Goal: Task Accomplishment & Management: Use online tool/utility

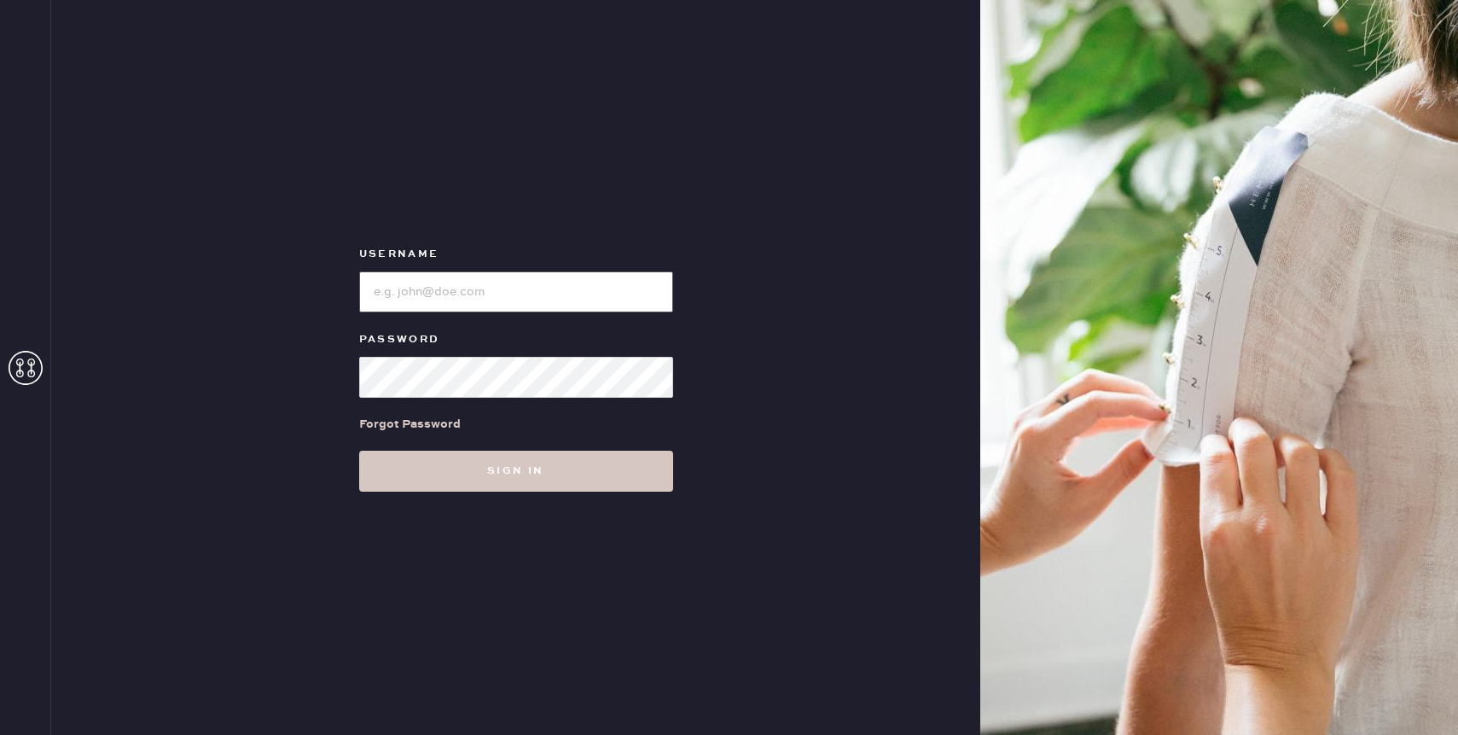
type input "reformationaventuramiami"
click at [485, 424] on div "Forgot Password" at bounding box center [516, 424] width 314 height 53
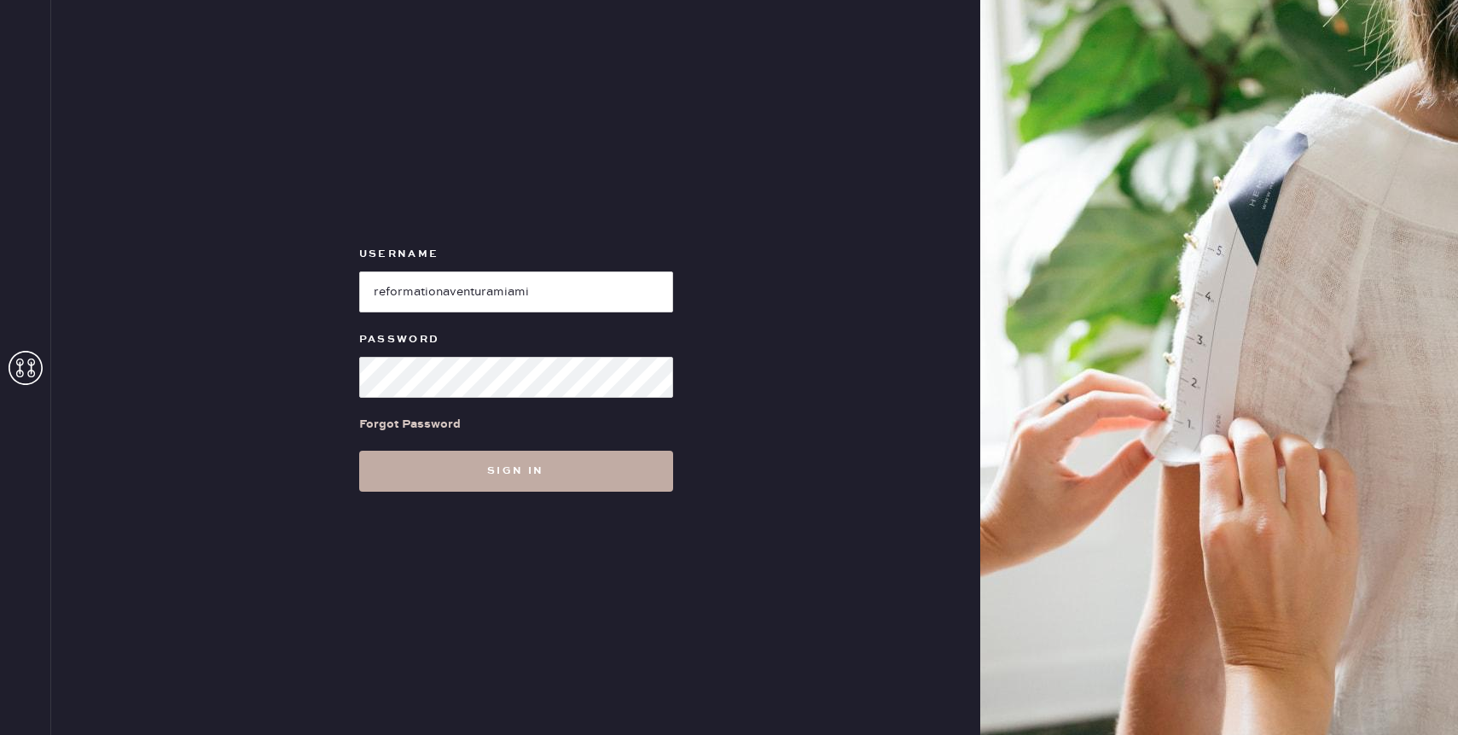
click at [516, 472] on button "Sign in" at bounding box center [516, 470] width 314 height 41
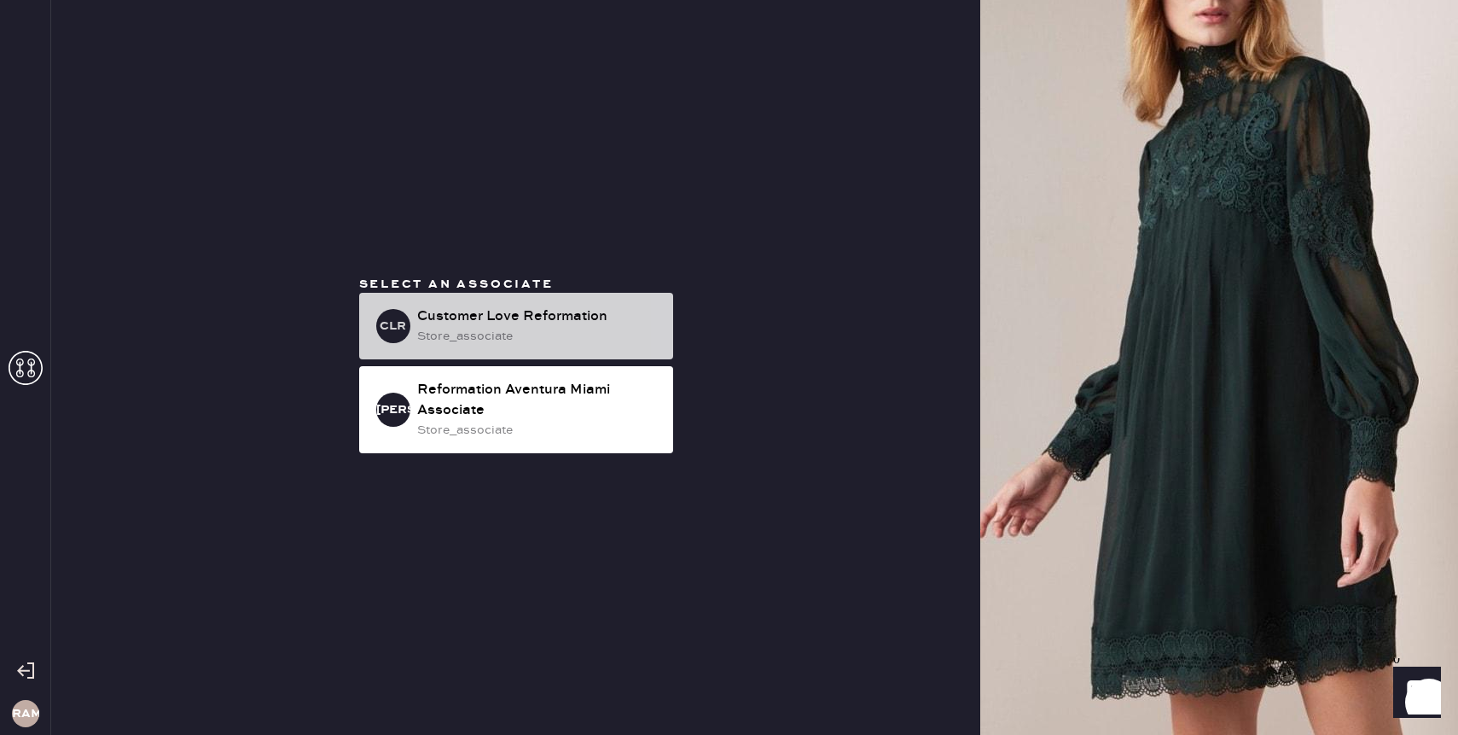
click at [616, 329] on div "store_associate" at bounding box center [538, 336] width 242 height 19
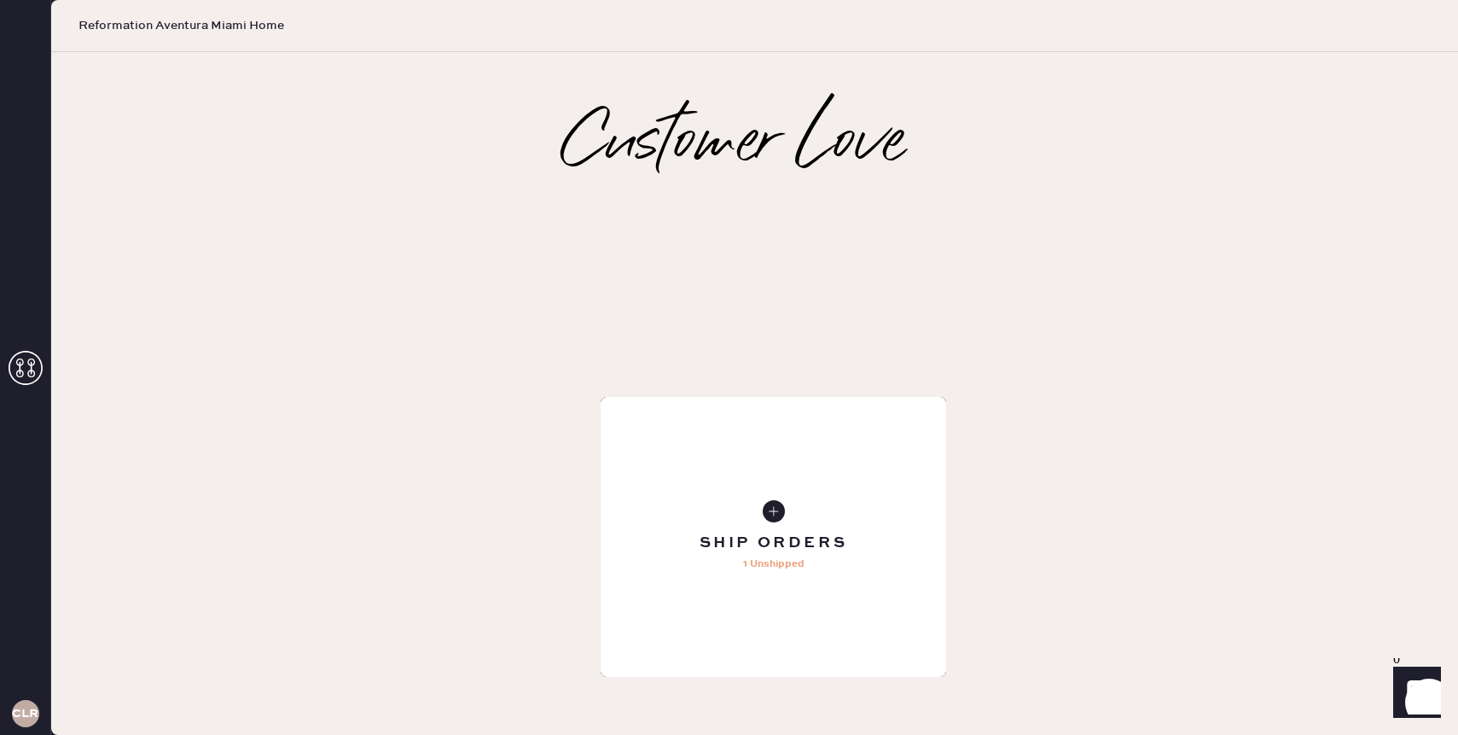
click at [601, 397] on div "Tailoring Order" at bounding box center [773, 537] width 345 height 280
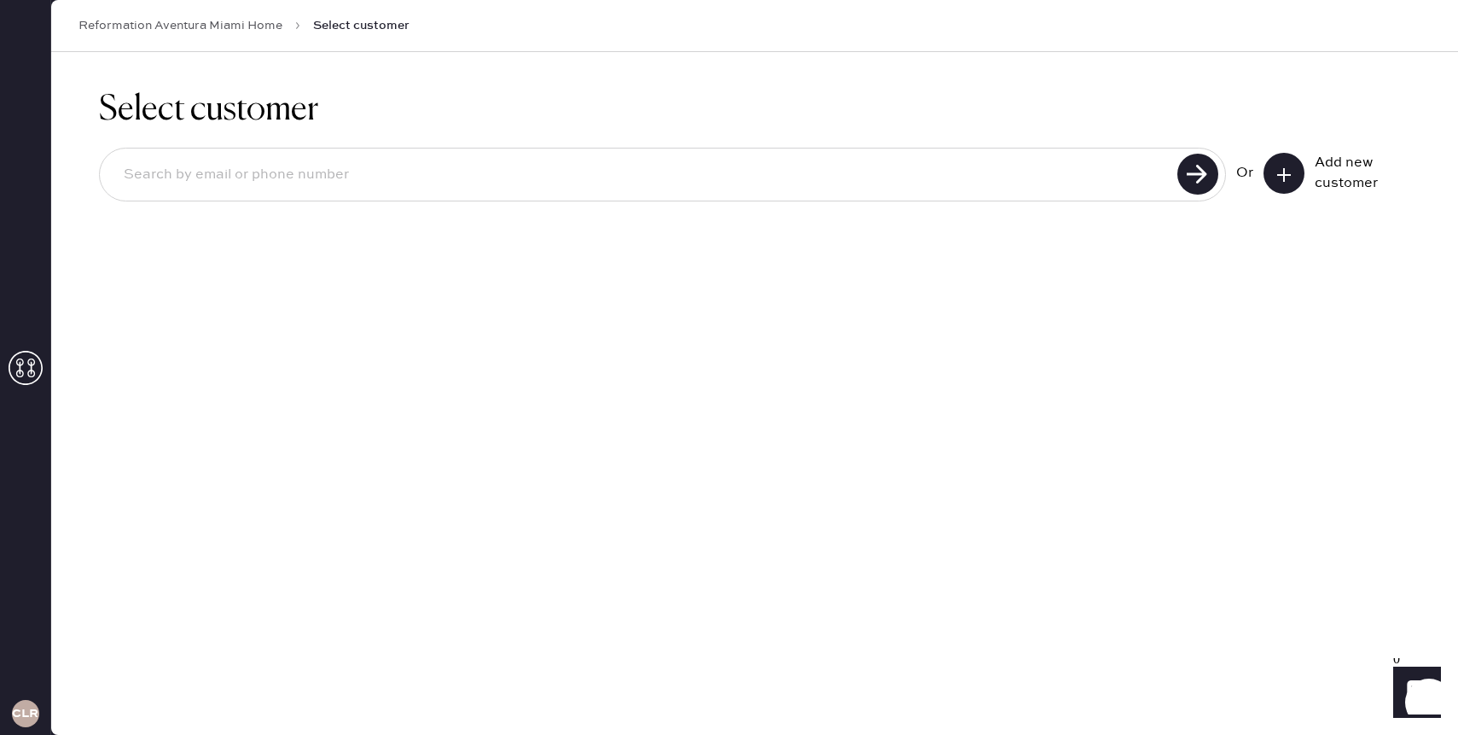
click at [191, 208] on div "Or Add new customer" at bounding box center [754, 176] width 1311 height 91
click at [188, 192] on input at bounding box center [641, 174] width 1062 height 39
click at [1289, 168] on icon at bounding box center [1283, 174] width 17 height 17
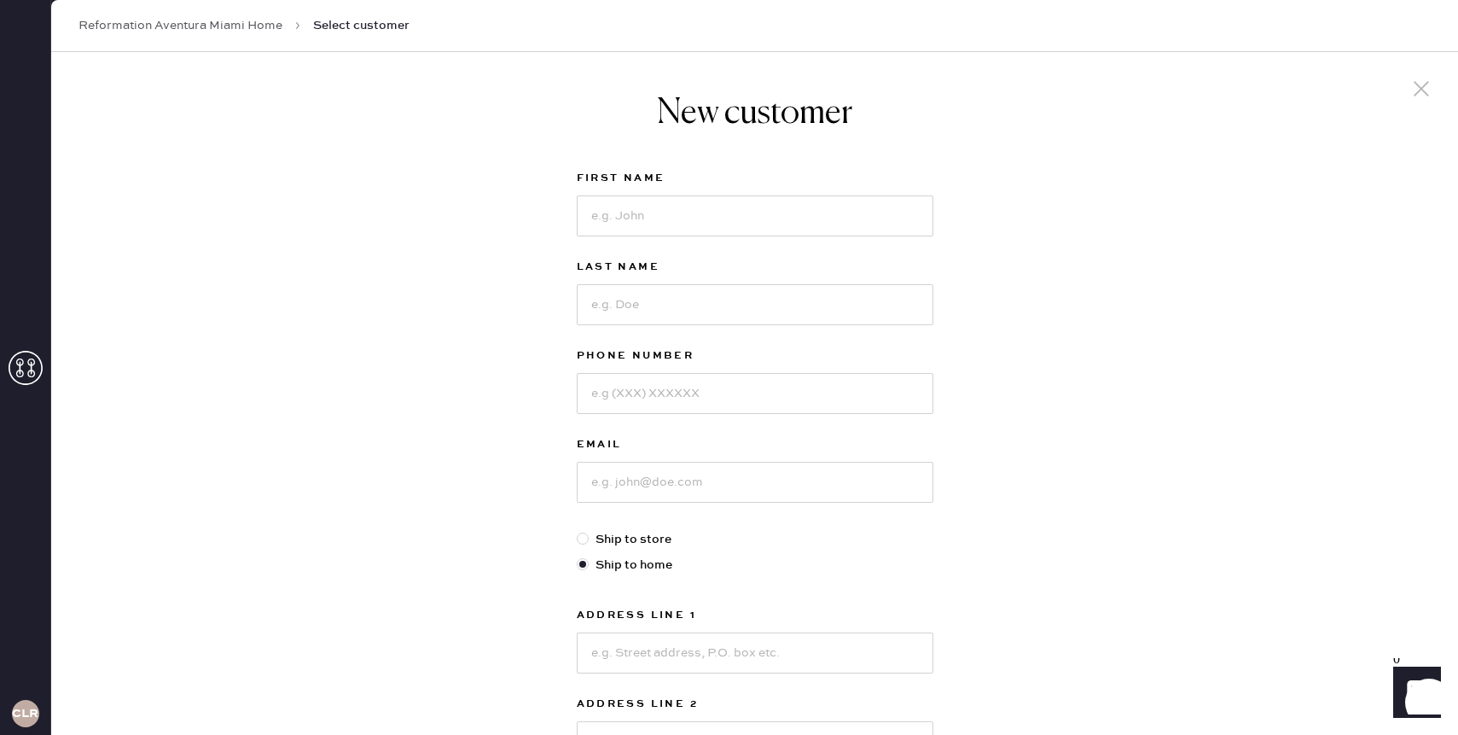
click at [1435, 100] on div at bounding box center [1421, 91] width 32 height 36
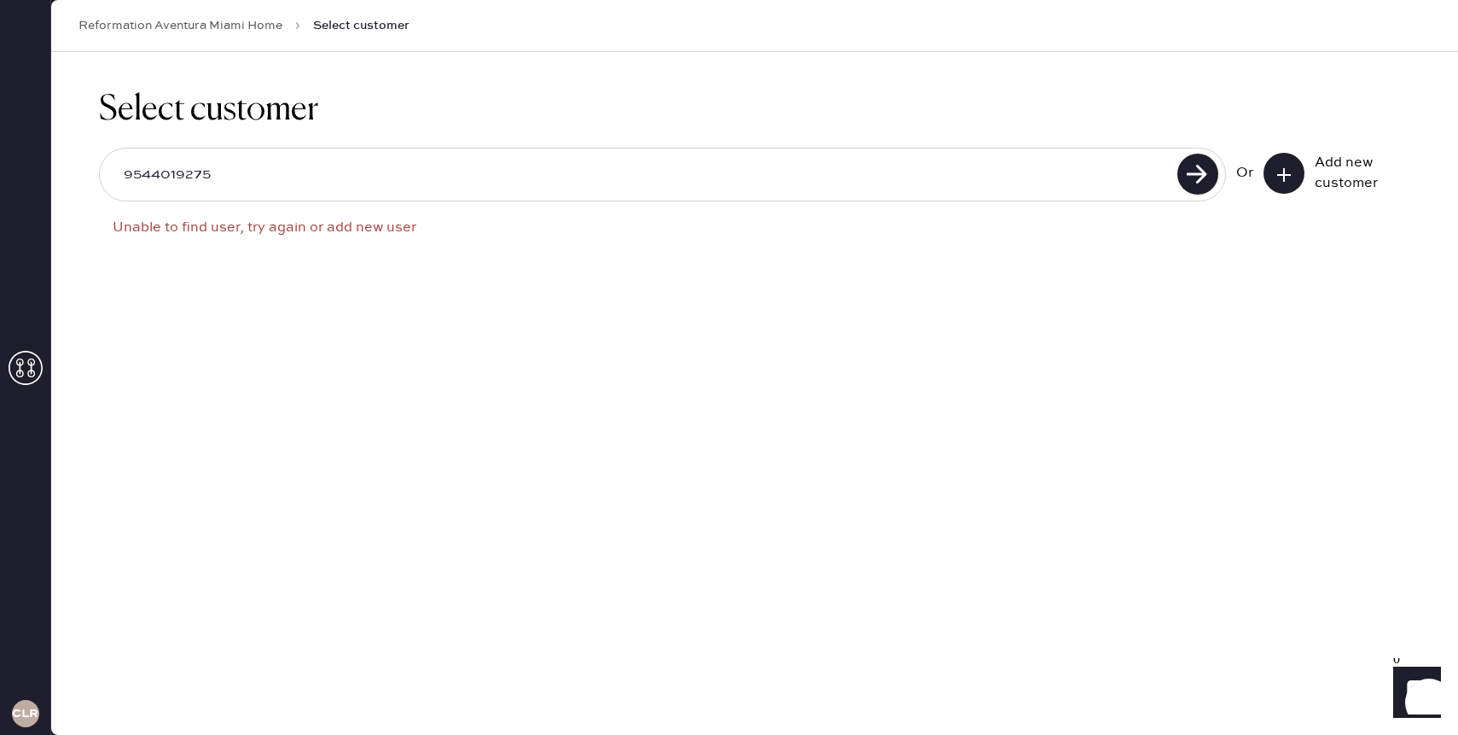
drag, startPoint x: 330, startPoint y: 161, endPoint x: 26, endPoint y: 114, distance: 307.3
click at [26, 114] on div "CLR Reformation Aventura [GEOGRAPHIC_DATA] Home Select customer Select customer…" at bounding box center [729, 367] width 1458 height 735
click at [227, 158] on div "9544019275" at bounding box center [662, 175] width 1127 height 54
drag, startPoint x: 226, startPoint y: 180, endPoint x: 22, endPoint y: 170, distance: 204.2
click at [22, 170] on div "CLR Reformation Aventura Miami Home Select customer Select customer 9544019275 …" at bounding box center [729, 367] width 1458 height 735
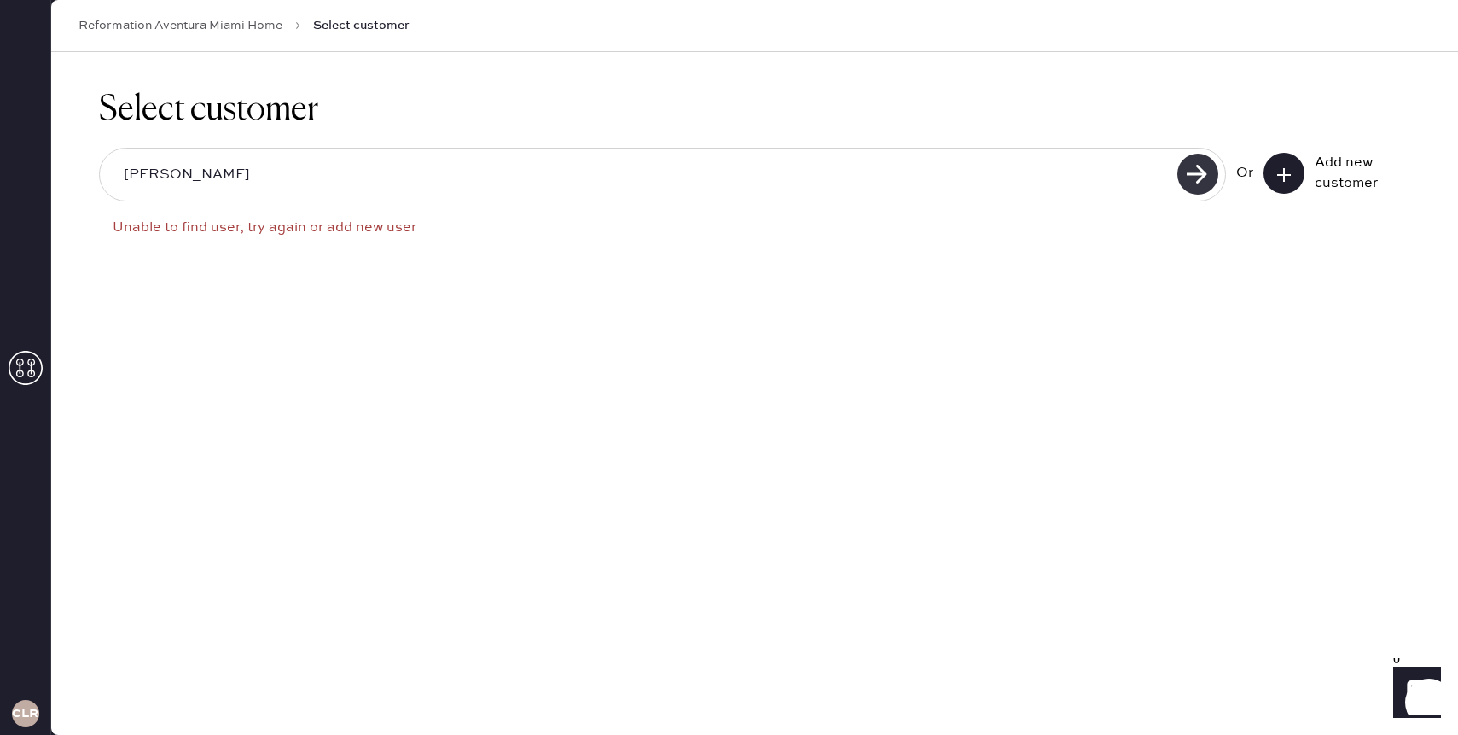
click at [1205, 190] on use at bounding box center [1197, 174] width 41 height 41
click at [1205, 171] on use at bounding box center [1197, 174] width 41 height 41
click at [170, 183] on input "vivian lau" at bounding box center [641, 174] width 1062 height 39
click at [167, 178] on input "vivian lau" at bounding box center [641, 174] width 1062 height 39
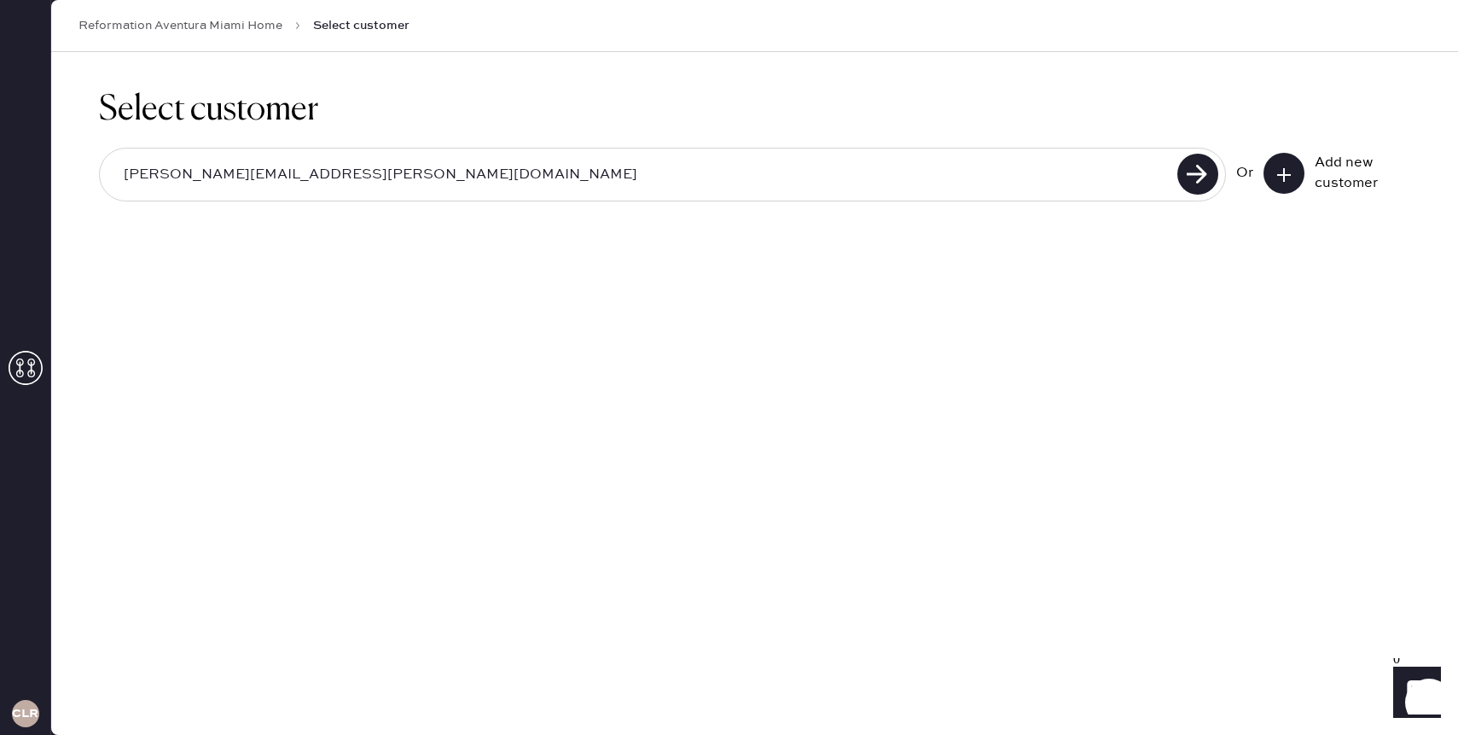
type input "vivian.lau@thereformation.us"
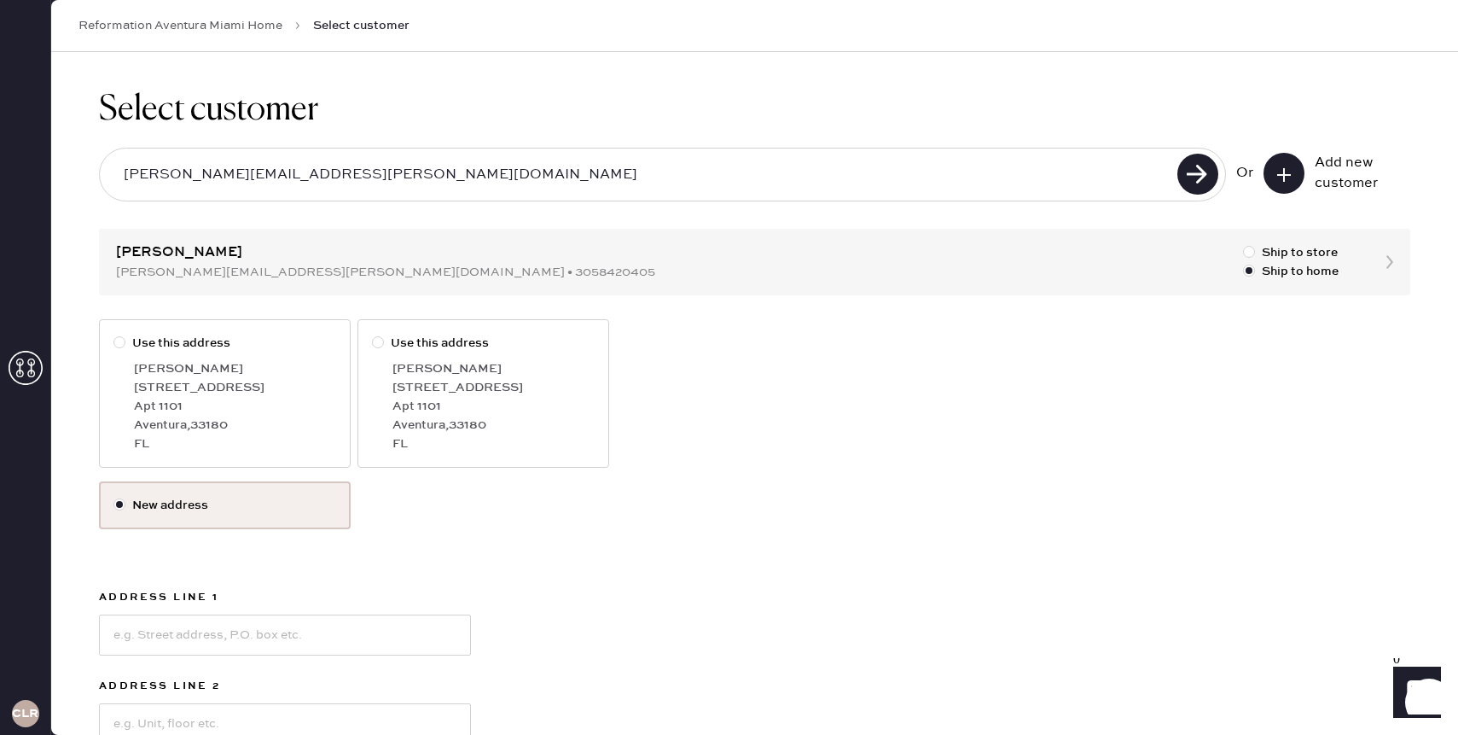
click at [123, 340] on div at bounding box center [119, 342] width 12 height 12
click at [114, 334] on input "Use this address" at bounding box center [113, 334] width 1 height 1
radio input "true"
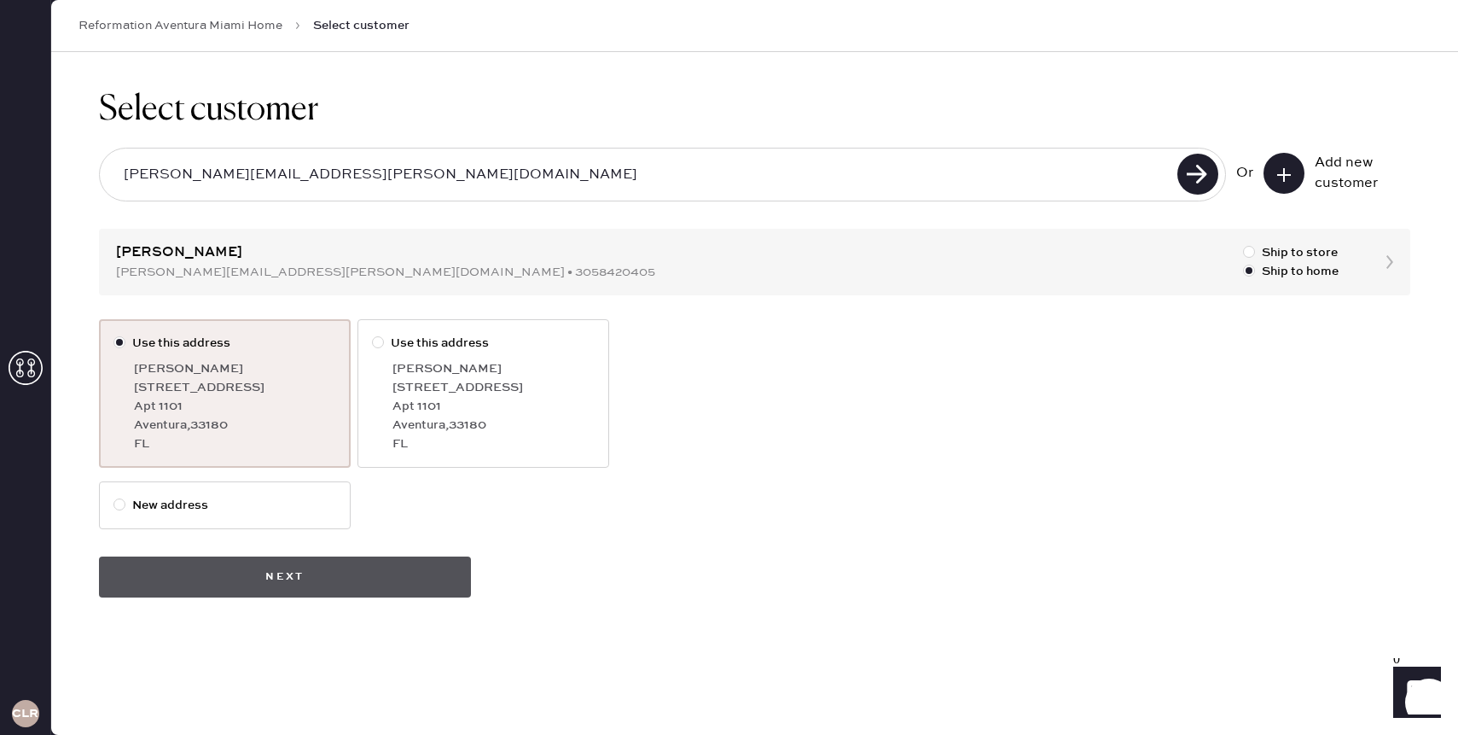
click at [305, 584] on button "Next" at bounding box center [285, 576] width 372 height 41
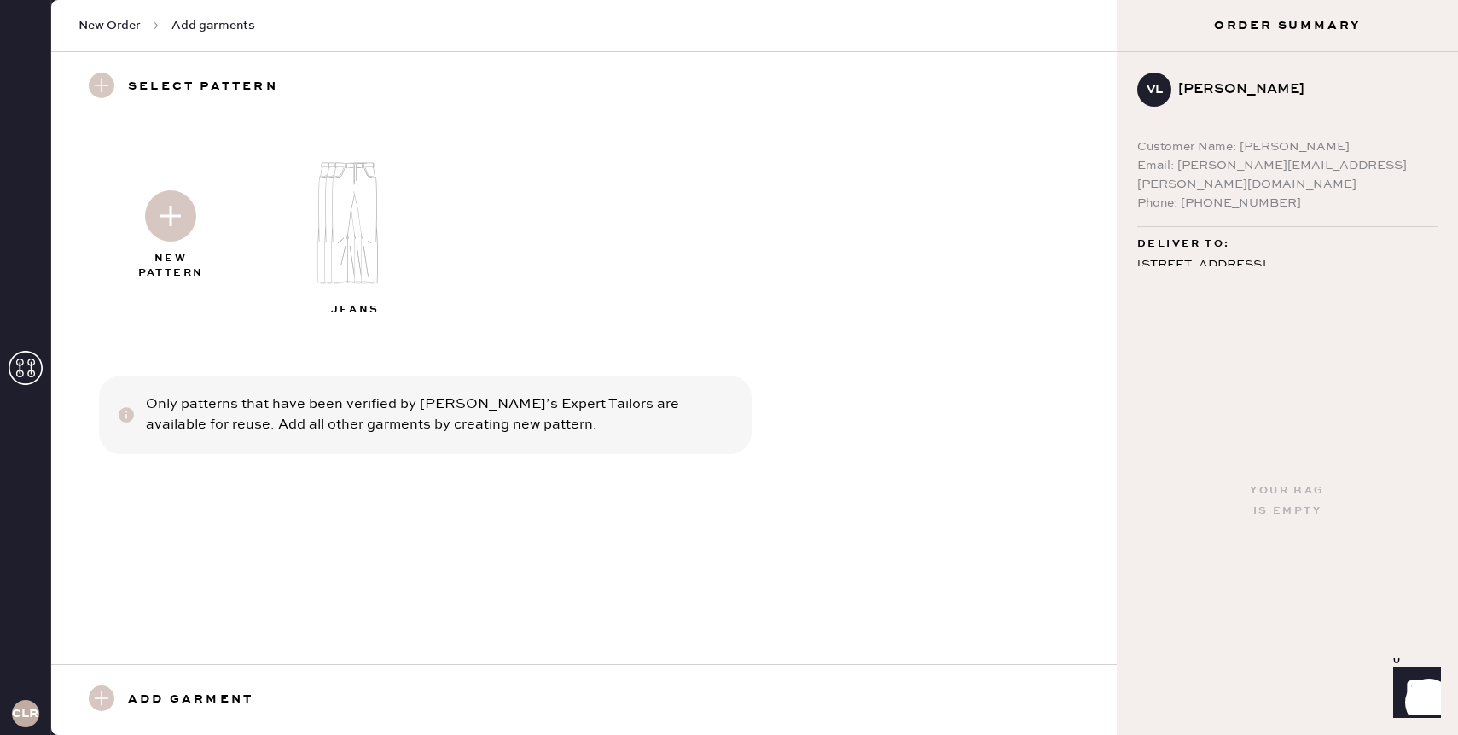
click at [181, 230] on img at bounding box center [170, 215] width 51 height 51
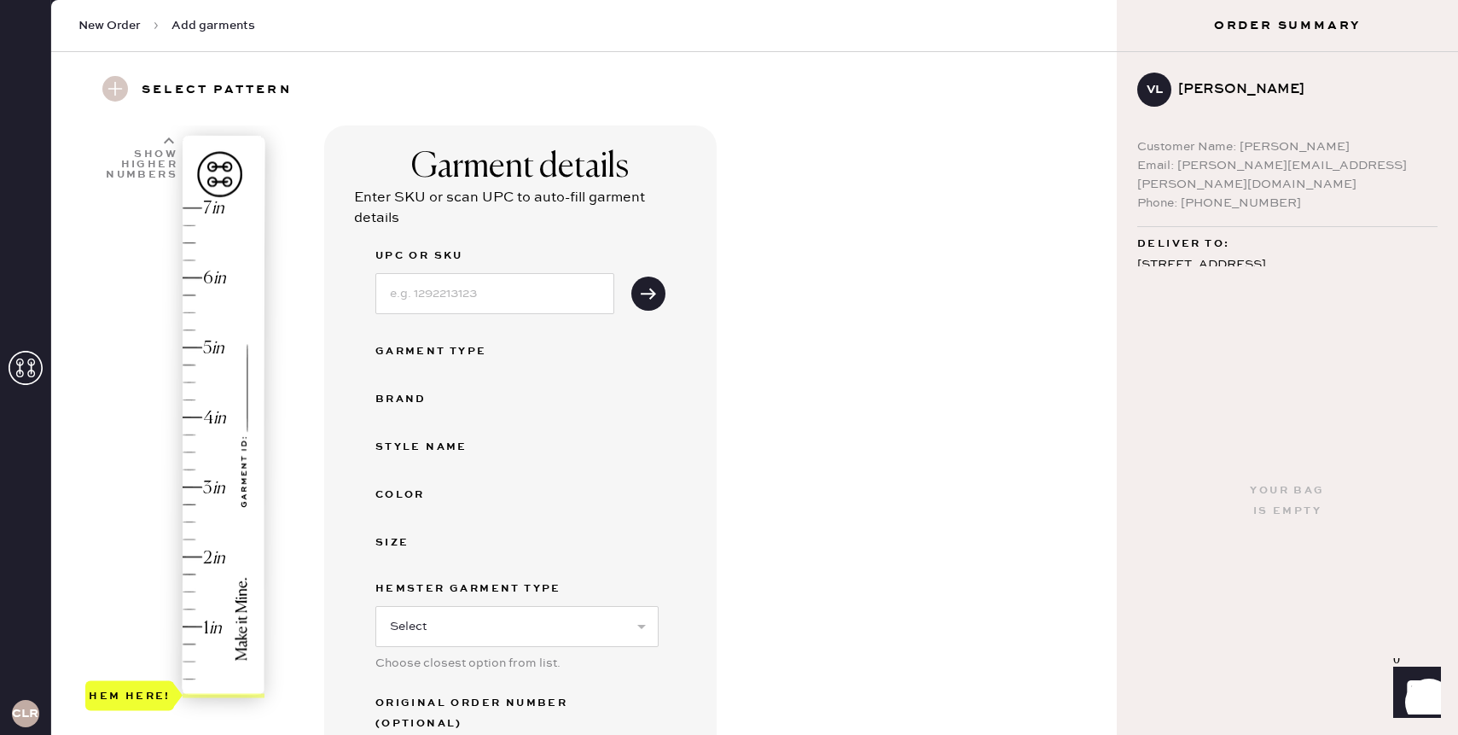
scroll to position [46, 0]
click at [486, 293] on input at bounding box center [494, 291] width 239 height 41
click at [421, 616] on select "Select Basic Skirt Jeans Leggings Pants Shorts Basic Sleeved Dress Basic Sleeve…" at bounding box center [516, 624] width 283 height 41
select select "6"
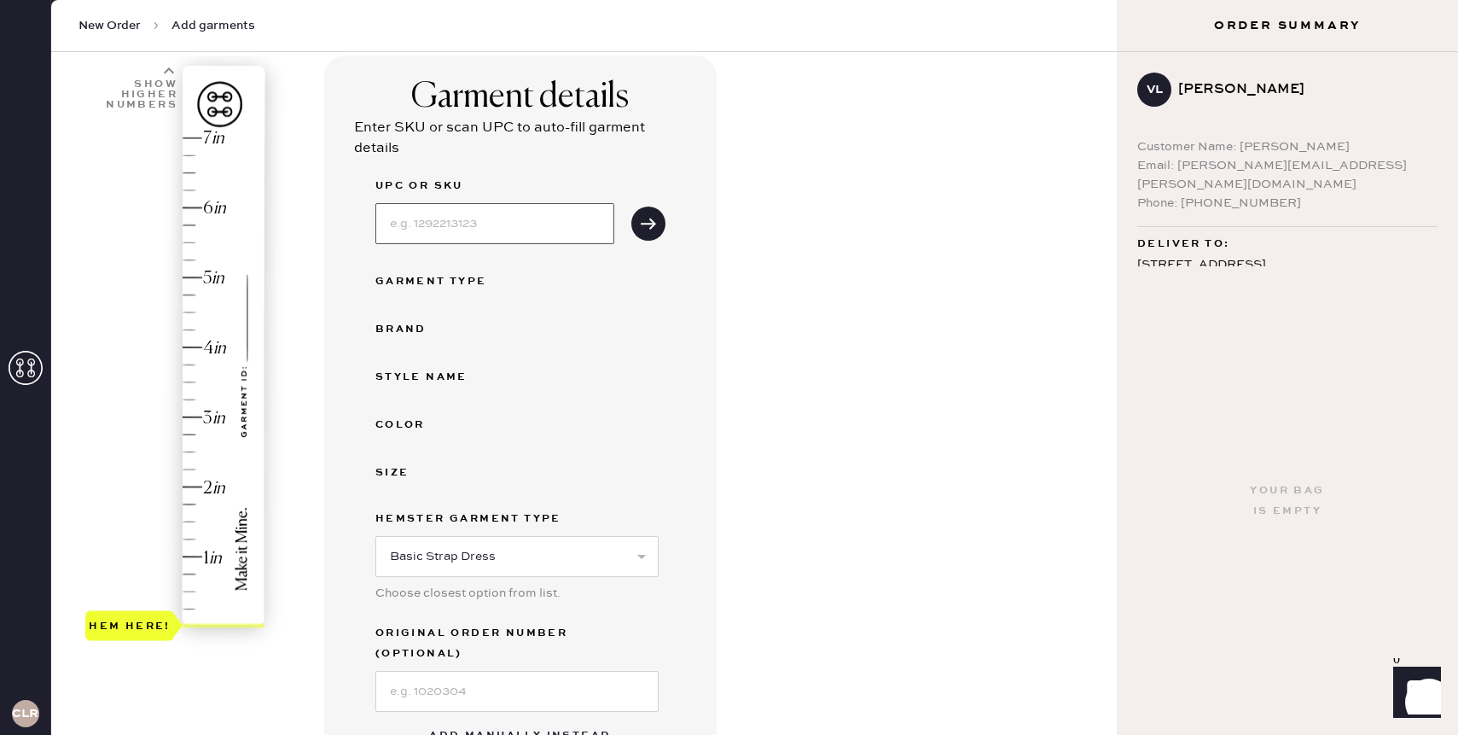
click at [511, 228] on input at bounding box center [494, 223] width 239 height 41
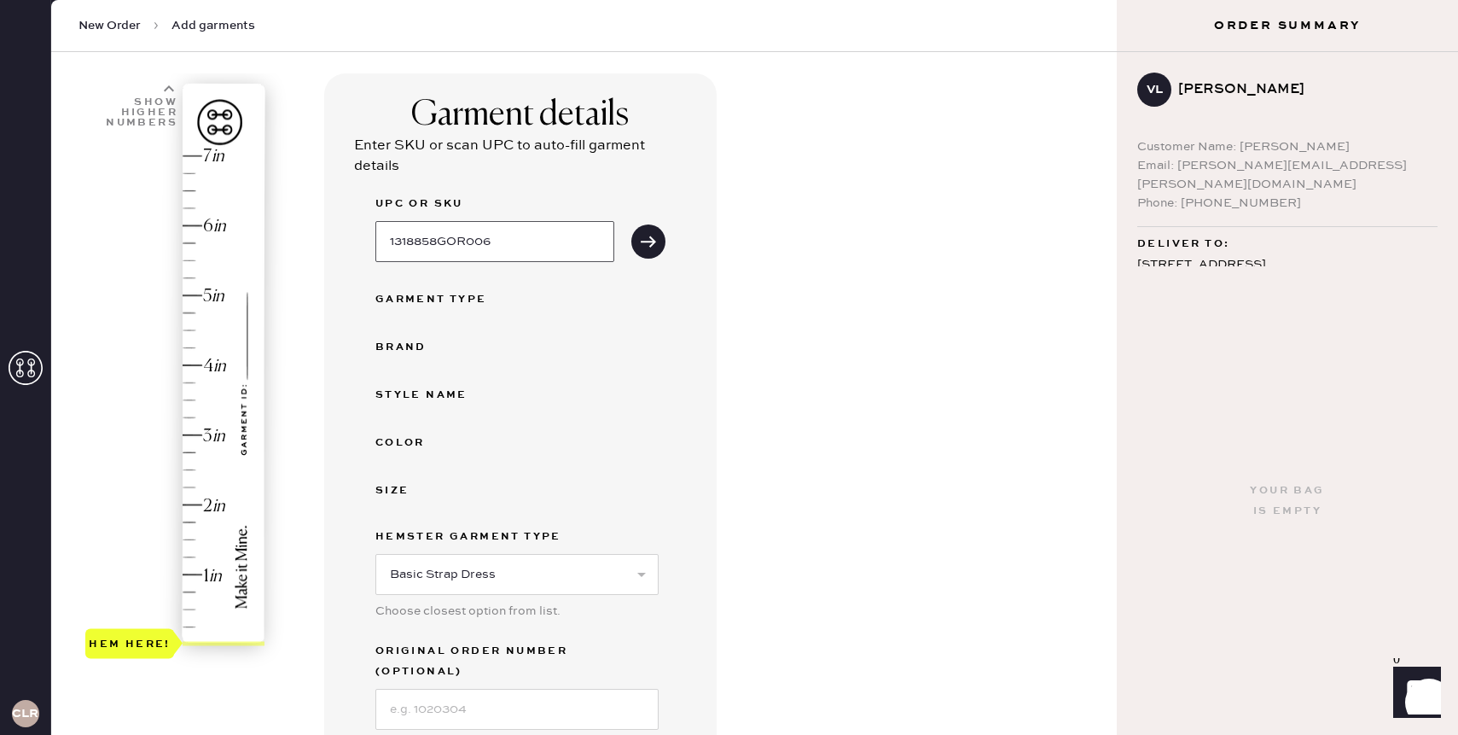
scroll to position [53, 0]
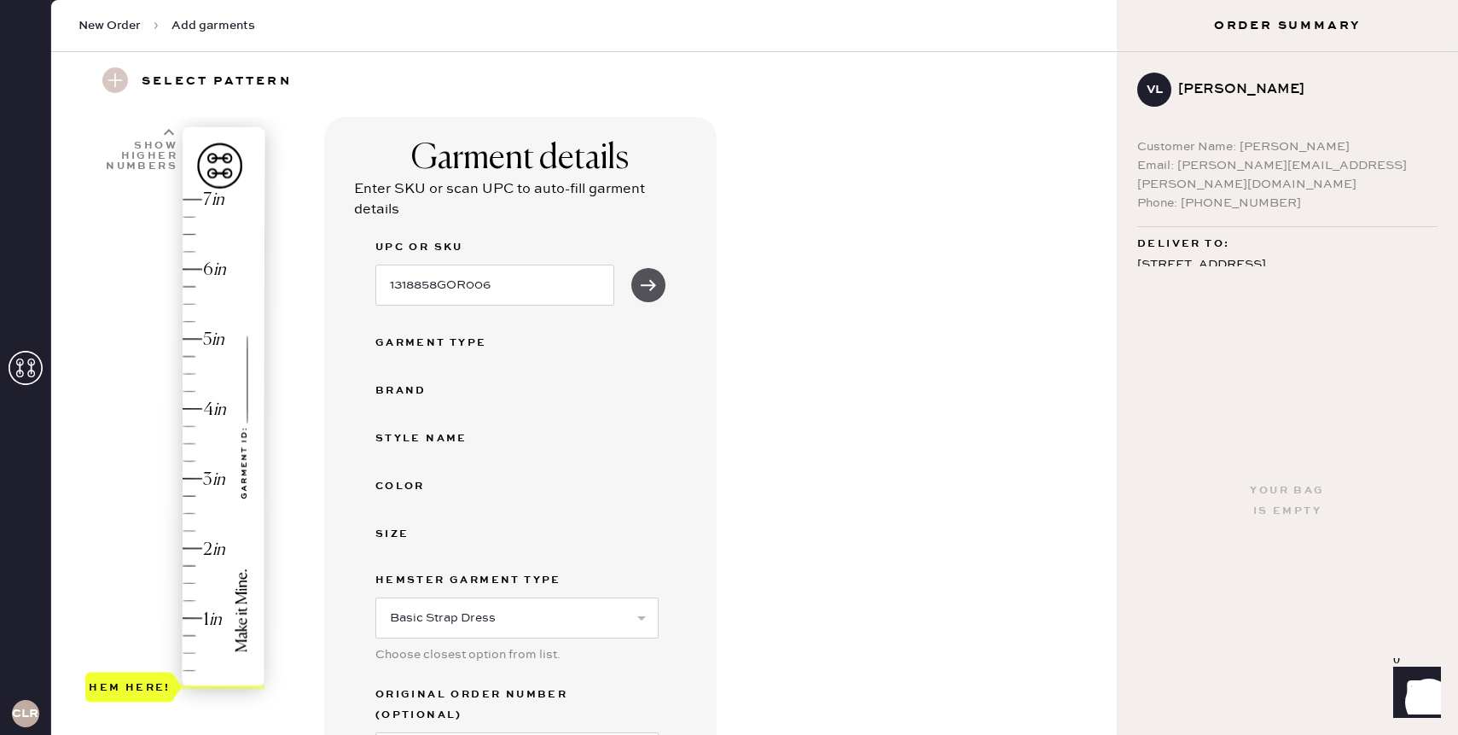
click at [659, 291] on button "submit" at bounding box center [648, 285] width 34 height 34
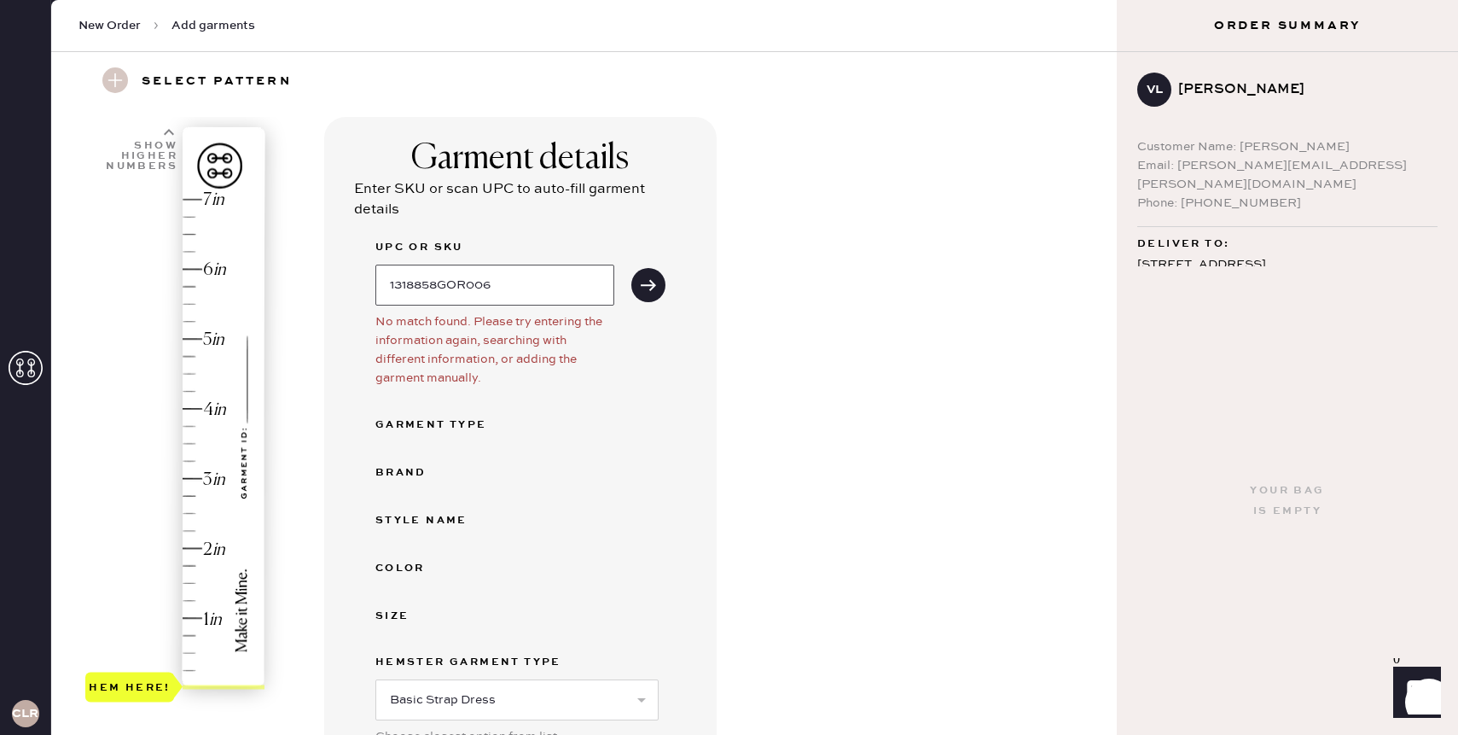
click at [487, 285] on input "1318858GOR006" at bounding box center [494, 284] width 239 height 41
click at [662, 269] on div "UPC or SKU 1318858GOR006" at bounding box center [520, 271] width 290 height 68
click at [657, 293] on button "submit" at bounding box center [648, 285] width 34 height 34
click at [657, 289] on button "submit" at bounding box center [648, 285] width 34 height 34
click at [510, 292] on input "1318858GOR006" at bounding box center [494, 284] width 239 height 41
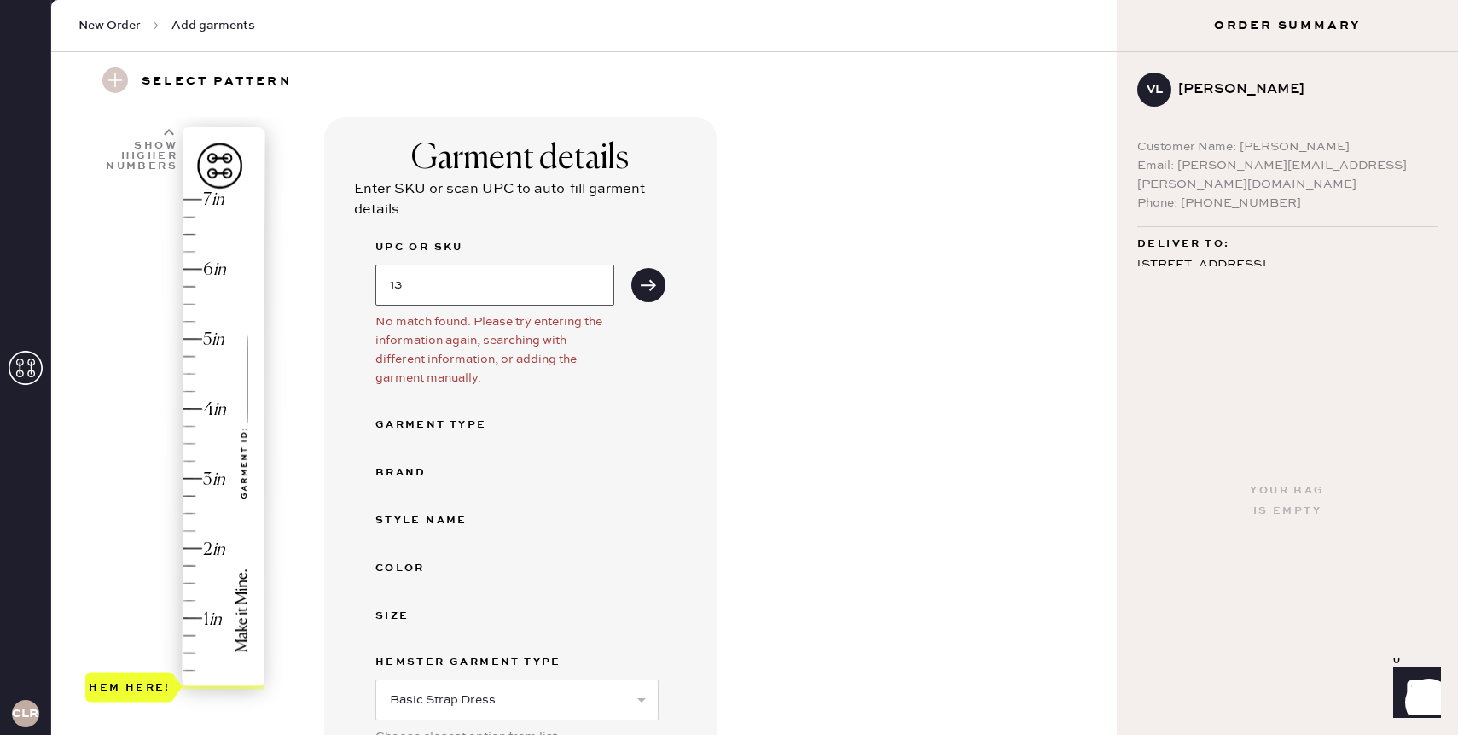
type input "1"
click at [636, 300] on div "UPC or SKU Drizzle Dress" at bounding box center [520, 271] width 290 height 68
click at [664, 267] on div "UPC or SKU Drizzle Dress" at bounding box center [520, 271] width 290 height 68
click at [663, 298] on div "UPC or SKU Drizzle Dress" at bounding box center [520, 271] width 290 height 68
click at [654, 281] on icon "submit" at bounding box center [648, 284] width 17 height 17
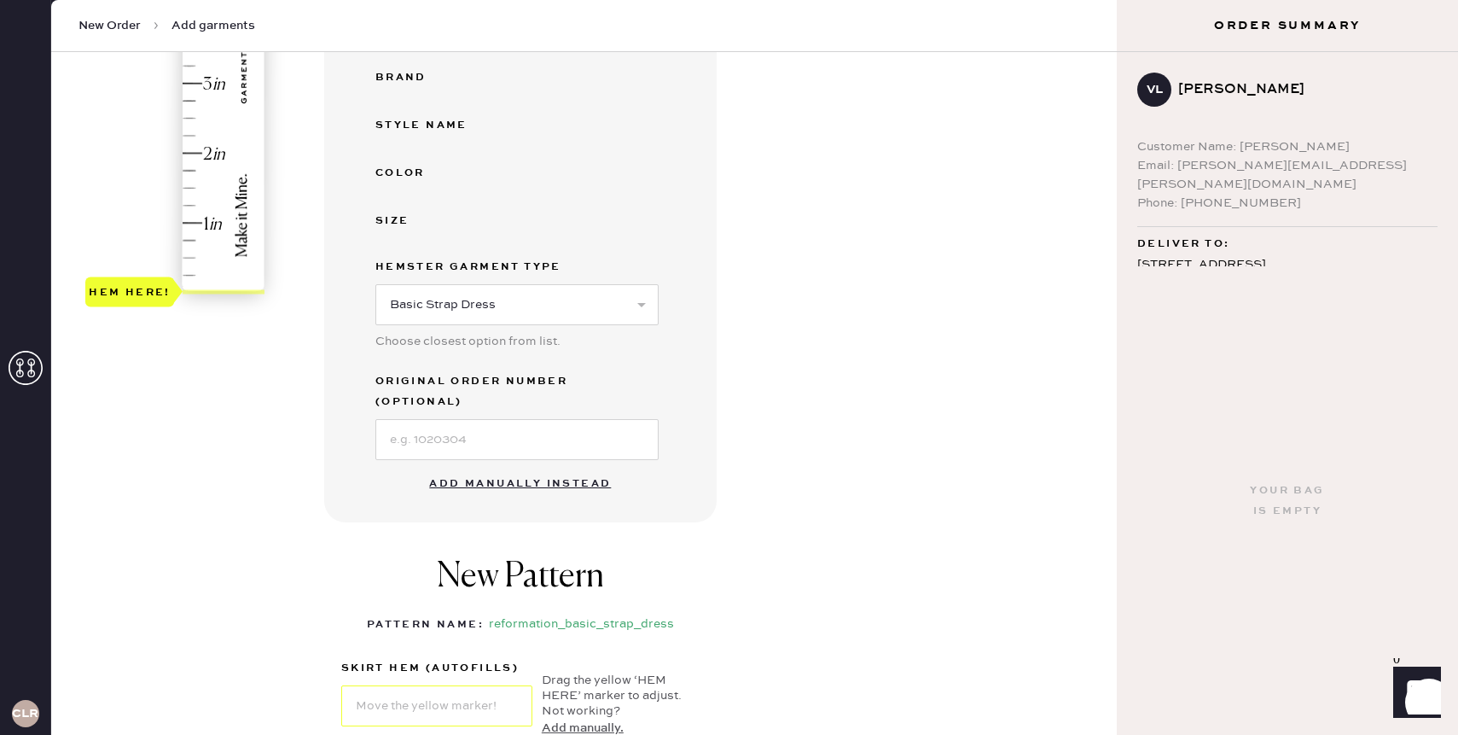
scroll to position [0, 0]
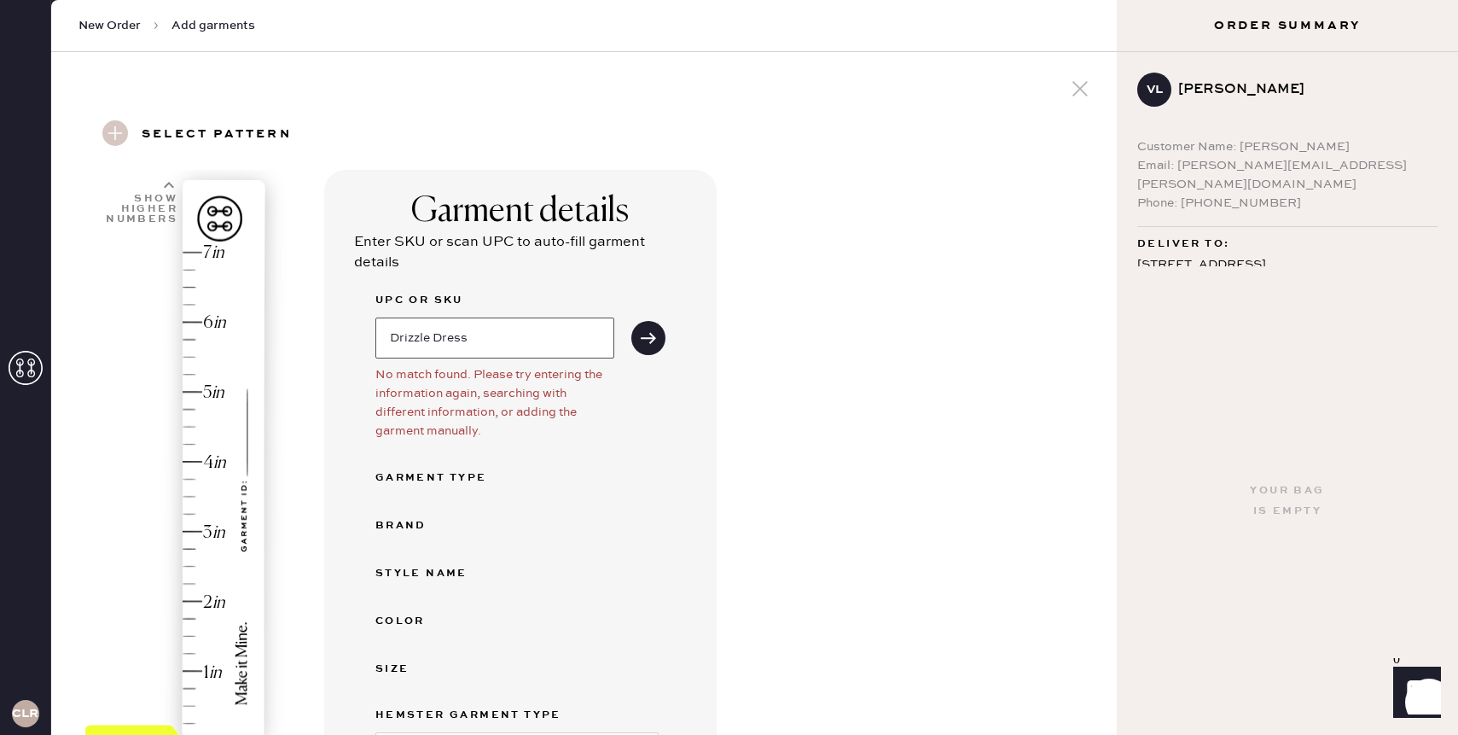
click at [582, 334] on input "Drizzle Dress" at bounding box center [494, 337] width 239 height 41
type input "D"
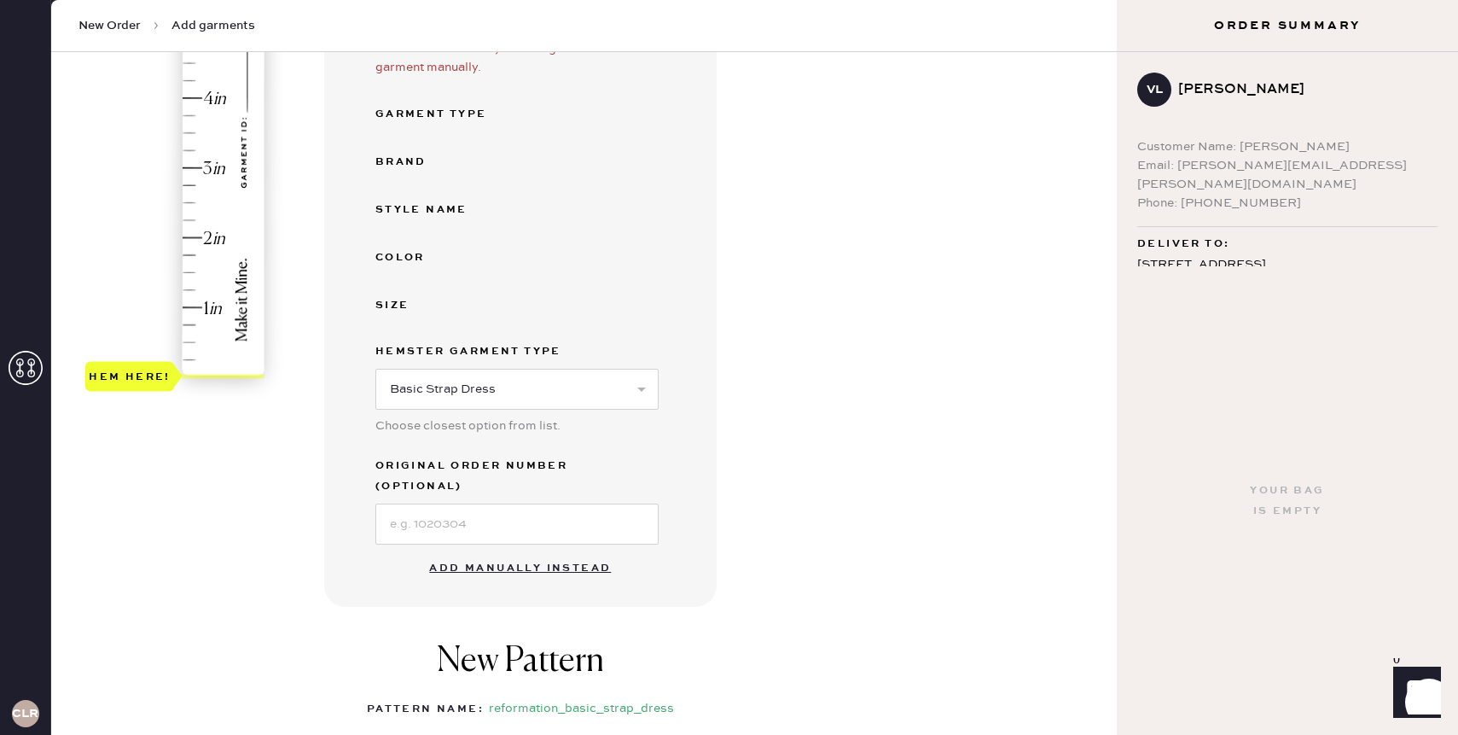
scroll to position [433, 0]
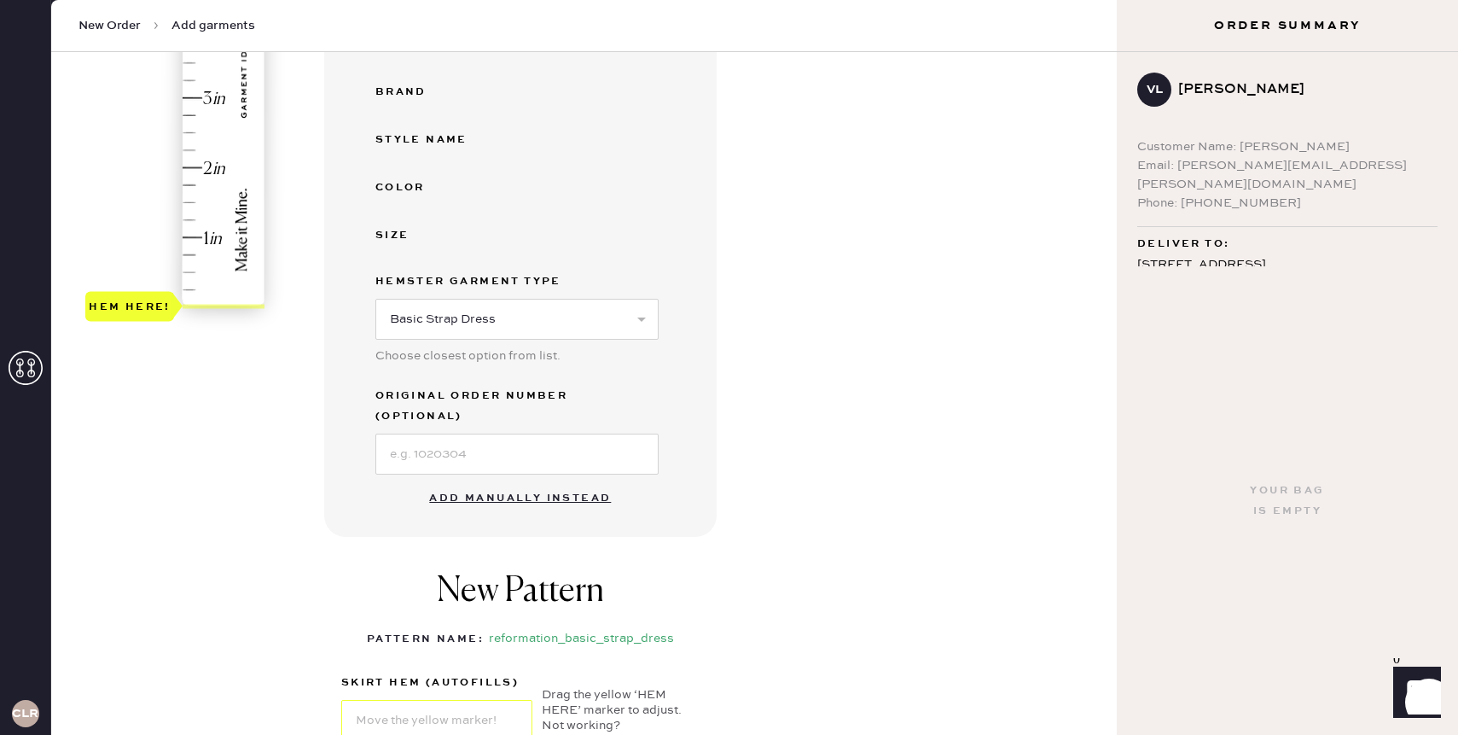
type input "Carla"
click at [576, 316] on select "Select Basic Skirt Jeans Leggings Pants Shorts Basic Sleeved Dress Basic Sleeve…" at bounding box center [516, 319] width 283 height 41
select select "13"
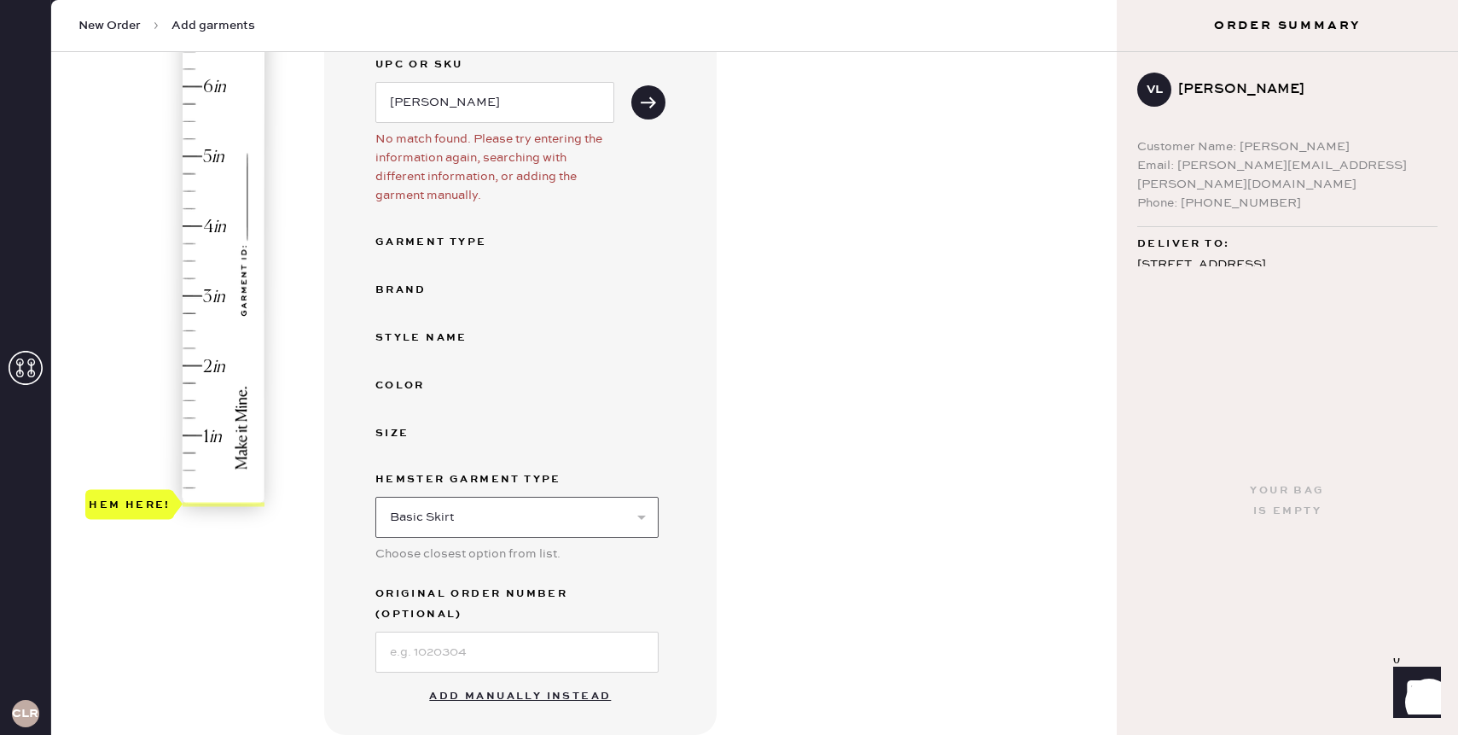
scroll to position [0, 0]
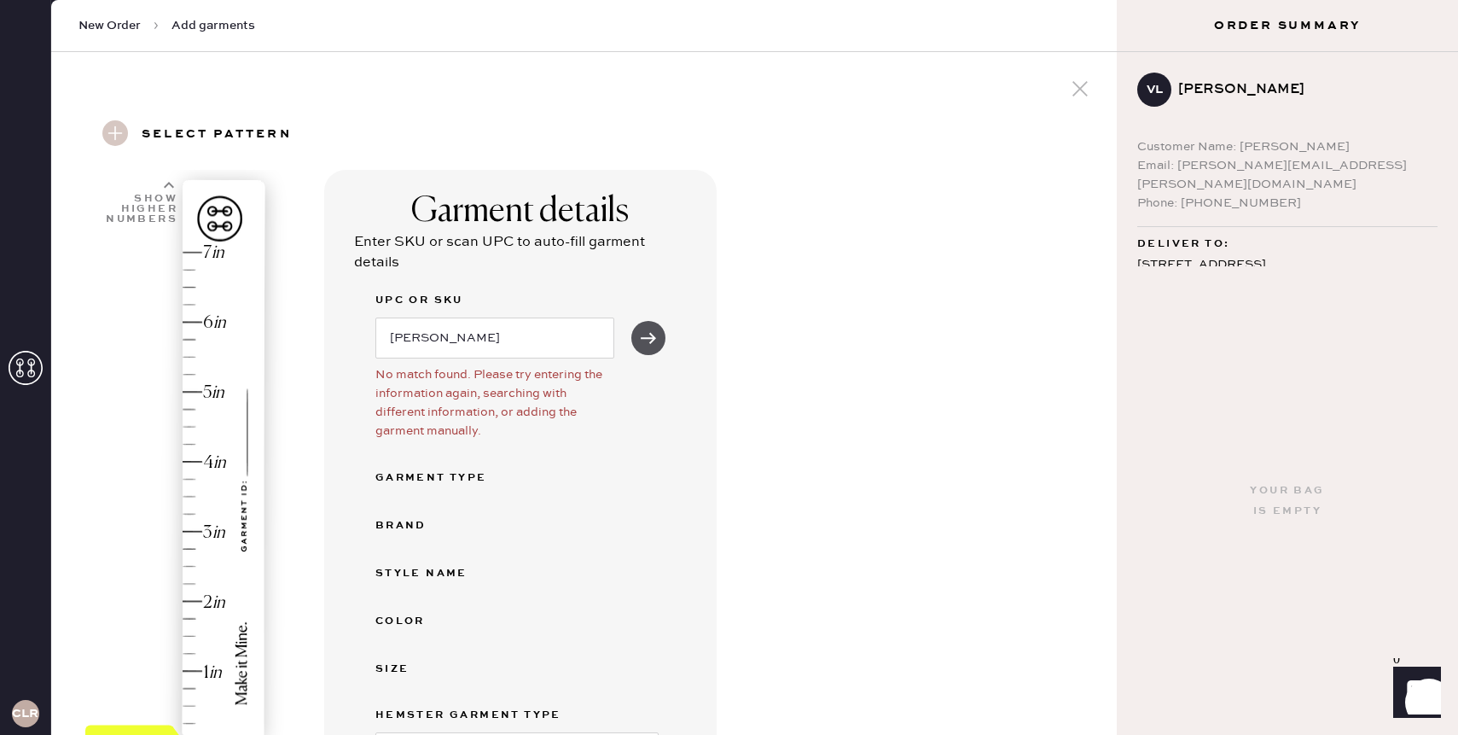
click at [651, 336] on icon "submit" at bounding box center [648, 337] width 17 height 17
click at [524, 346] on input "Carla" at bounding box center [494, 337] width 239 height 41
type input "C"
type input "1318858GOR006"
click at [642, 330] on icon "submit" at bounding box center [648, 337] width 17 height 17
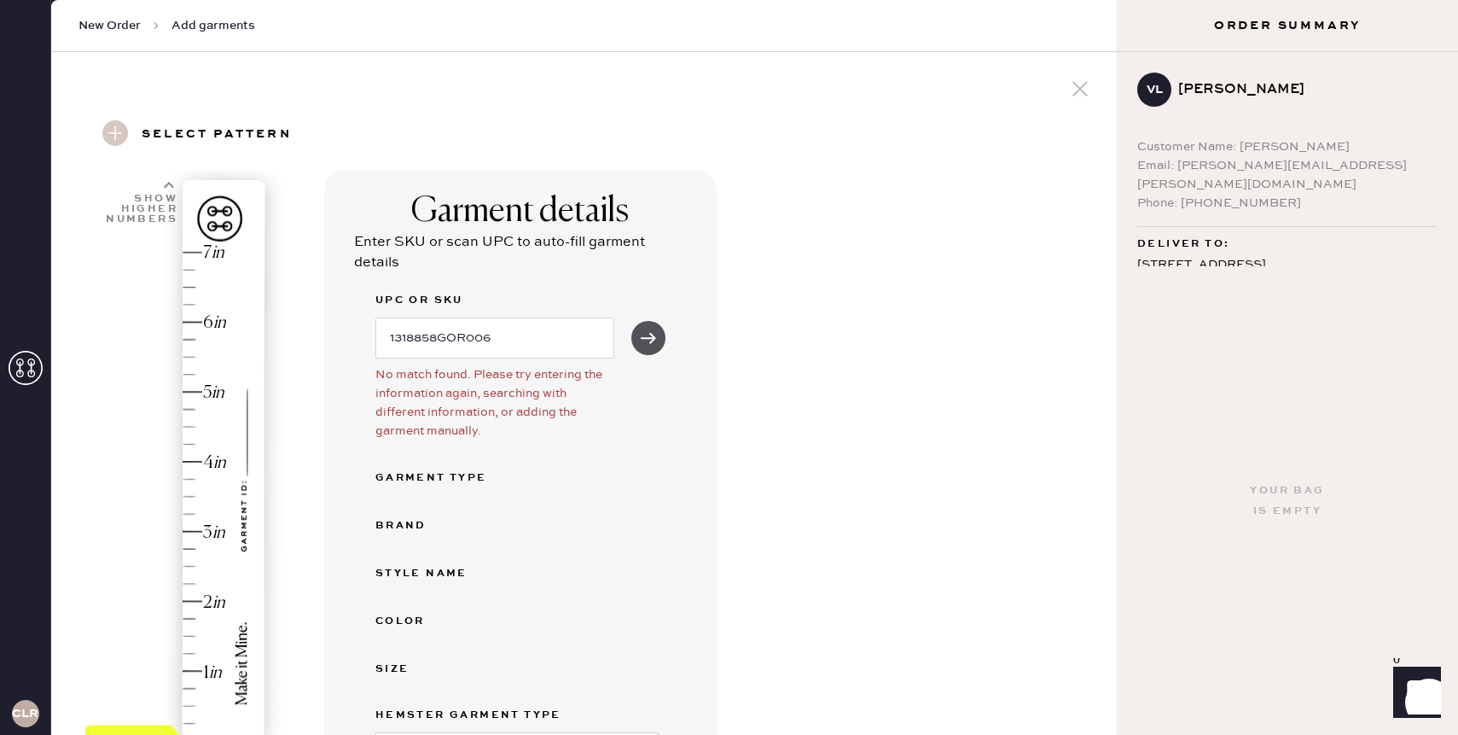
click at [646, 340] on icon "submit" at bounding box center [648, 337] width 17 height 17
click at [511, 338] on input "1318858GOR006" at bounding box center [494, 337] width 239 height 41
